Goal: Information Seeking & Learning: Learn about a topic

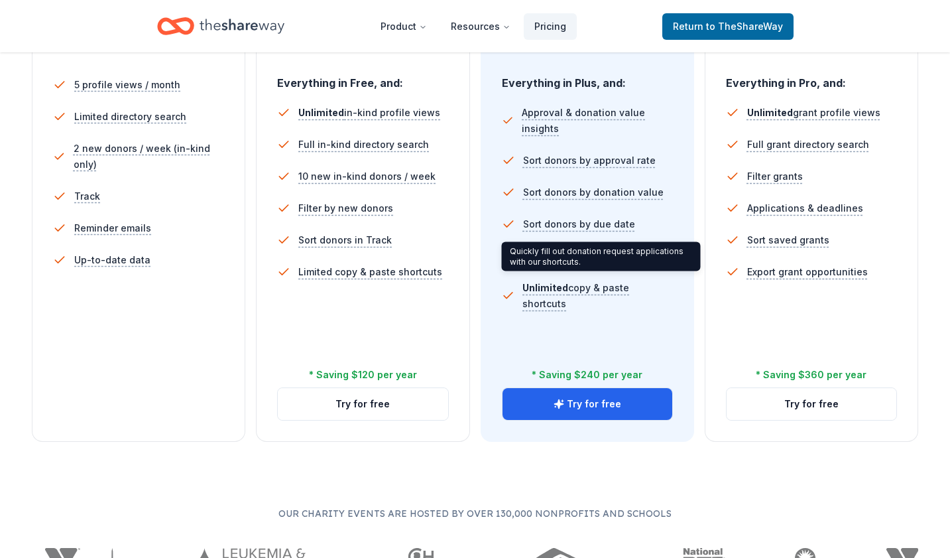
scroll to position [393, 0]
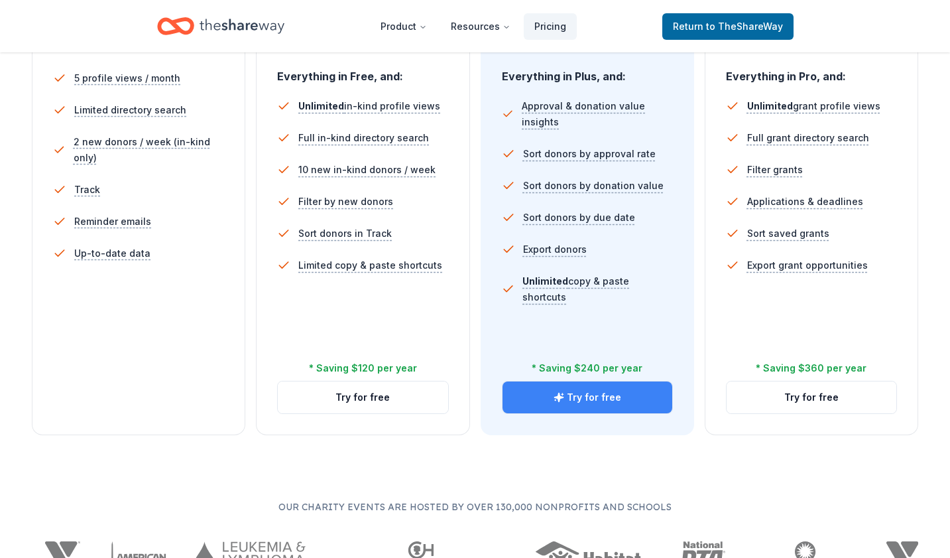
click at [556, 397] on icon "button" at bounding box center [558, 397] width 9 height 9
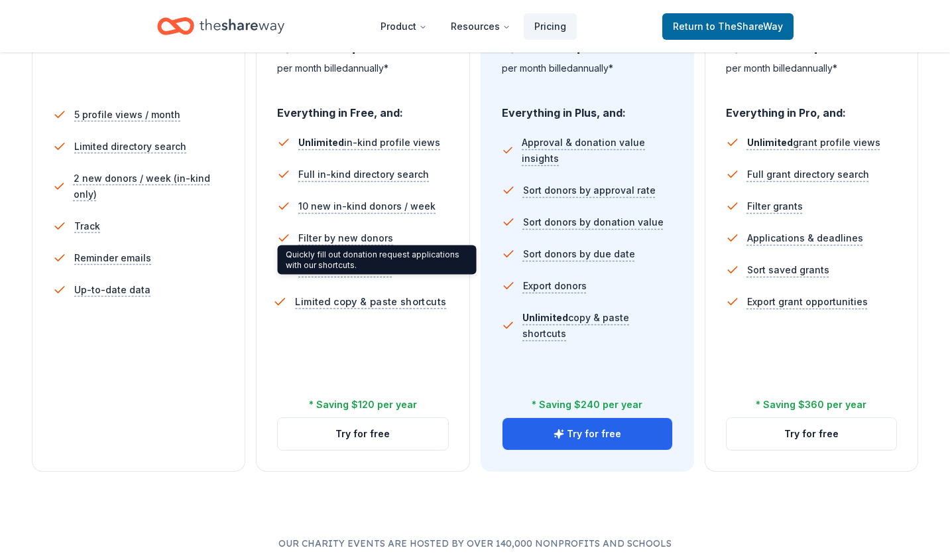
scroll to position [359, 0]
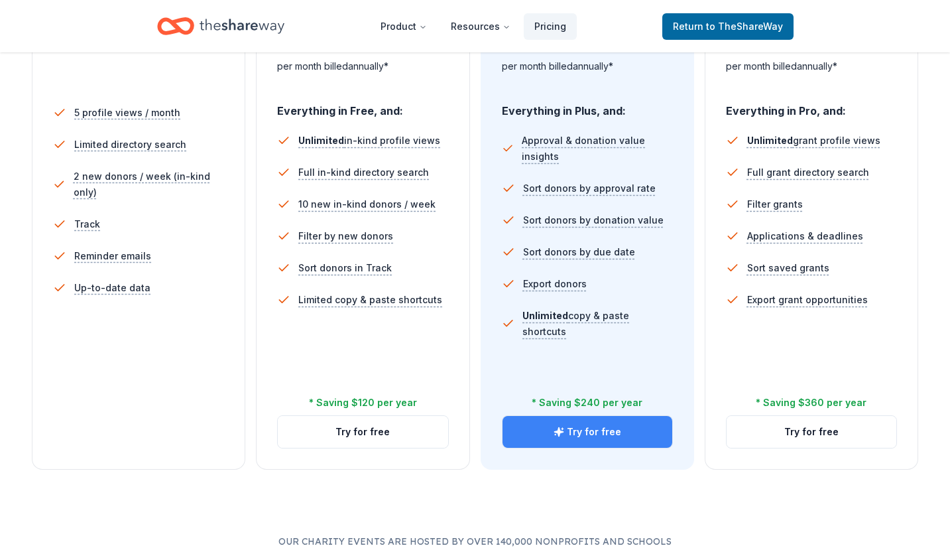
click at [558, 430] on icon "button" at bounding box center [559, 431] width 11 height 11
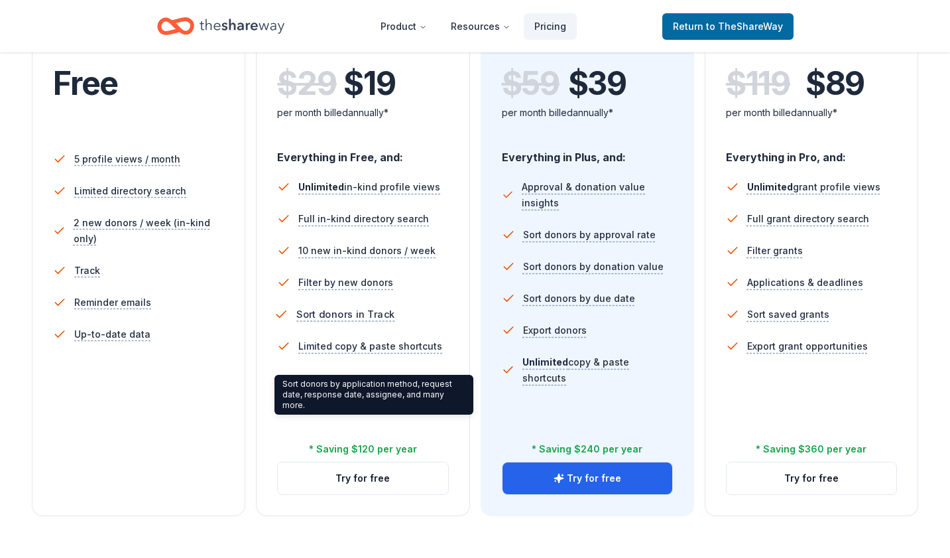
scroll to position [346, 0]
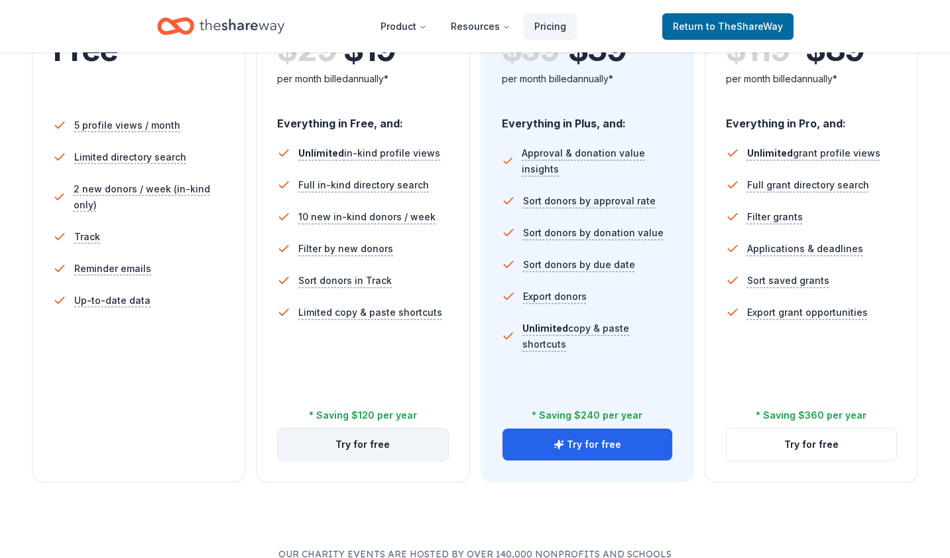
click at [330, 442] on button "Try for free" at bounding box center [363, 444] width 170 height 32
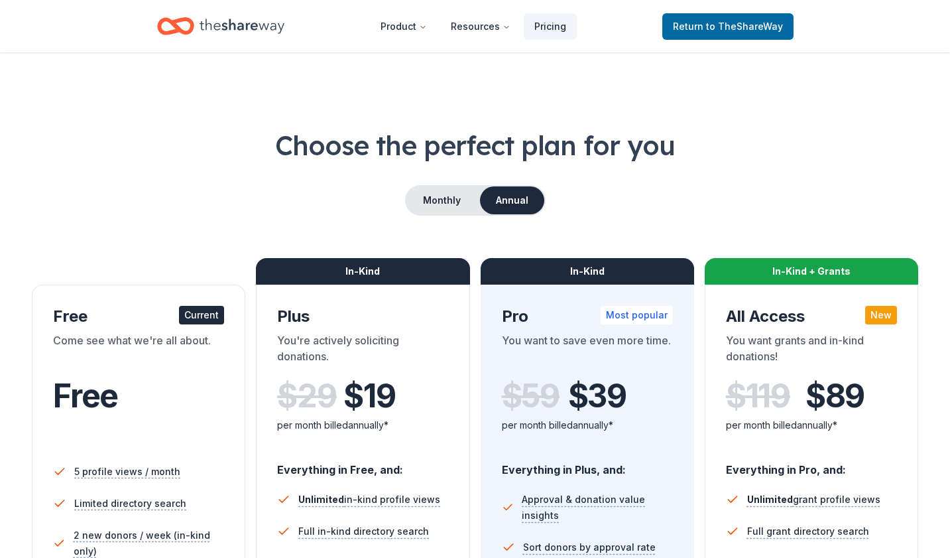
click at [250, 29] on icon "Home" at bounding box center [242, 26] width 85 height 27
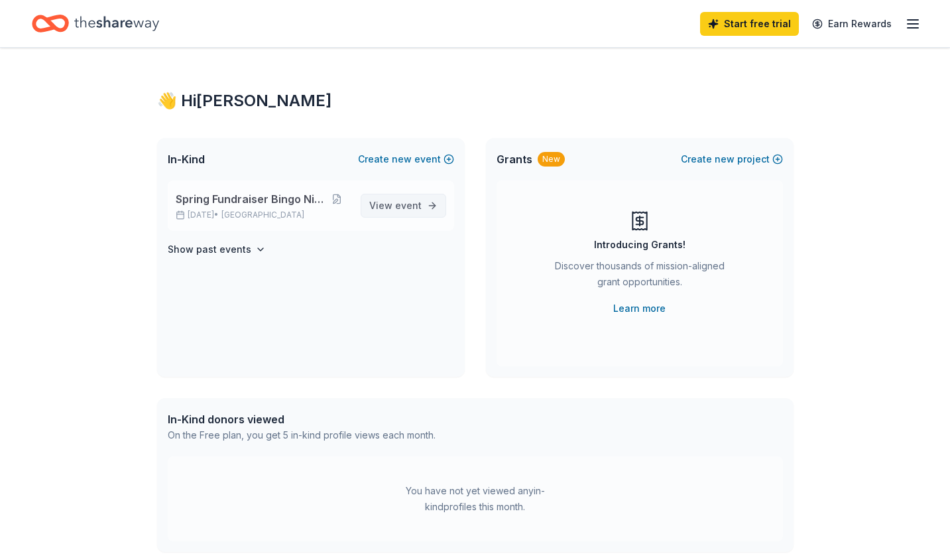
click at [406, 207] on span "event" at bounding box center [408, 205] width 27 height 11
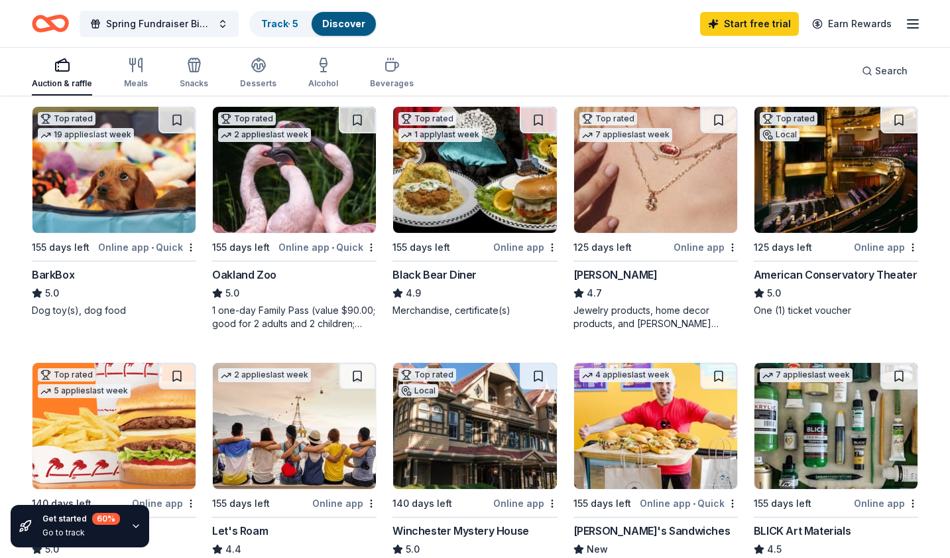
scroll to position [365, 0]
